Goal: Transaction & Acquisition: Download file/media

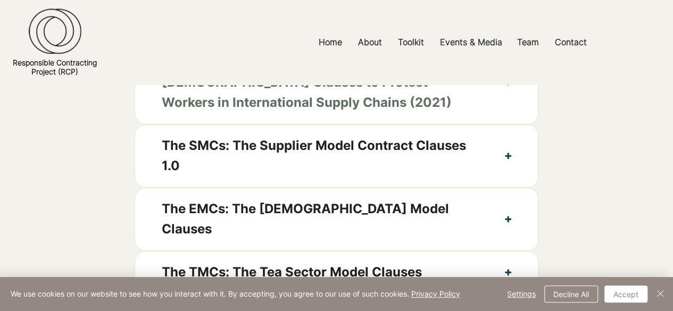
scroll to position [585, 0]
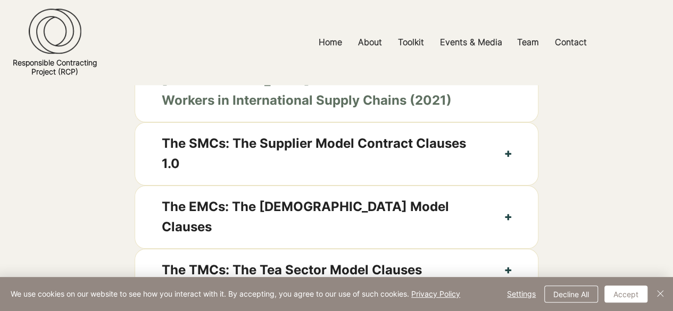
click at [422, 111] on span "The MCCs 2.0: The ABA Working Group Model [DEMOGRAPHIC_DATA] Clauses to Protect…" at bounding box center [320, 80] width 317 height 61
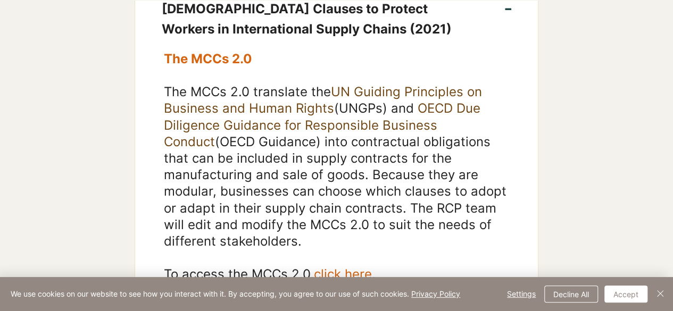
scroll to position [851, 0]
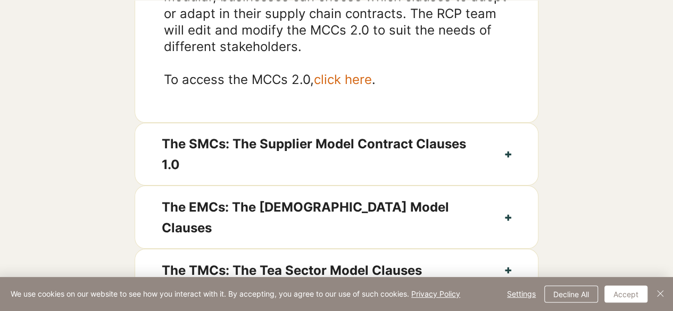
click at [356, 87] on span "click here" at bounding box center [343, 79] width 58 height 15
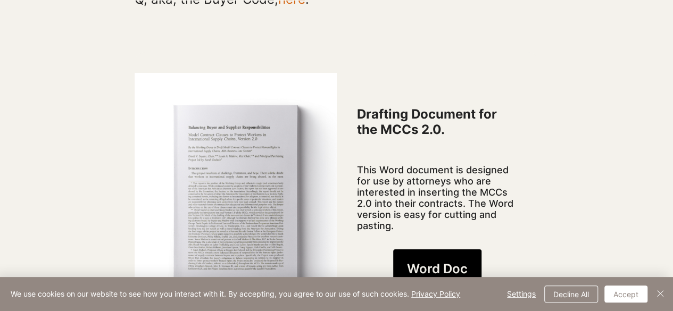
scroll to position [958, 0]
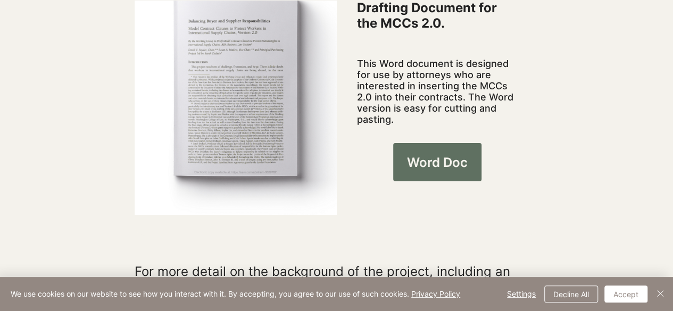
click at [454, 153] on span "Word Doc" at bounding box center [437, 162] width 61 height 18
